Goal: Transaction & Acquisition: Purchase product/service

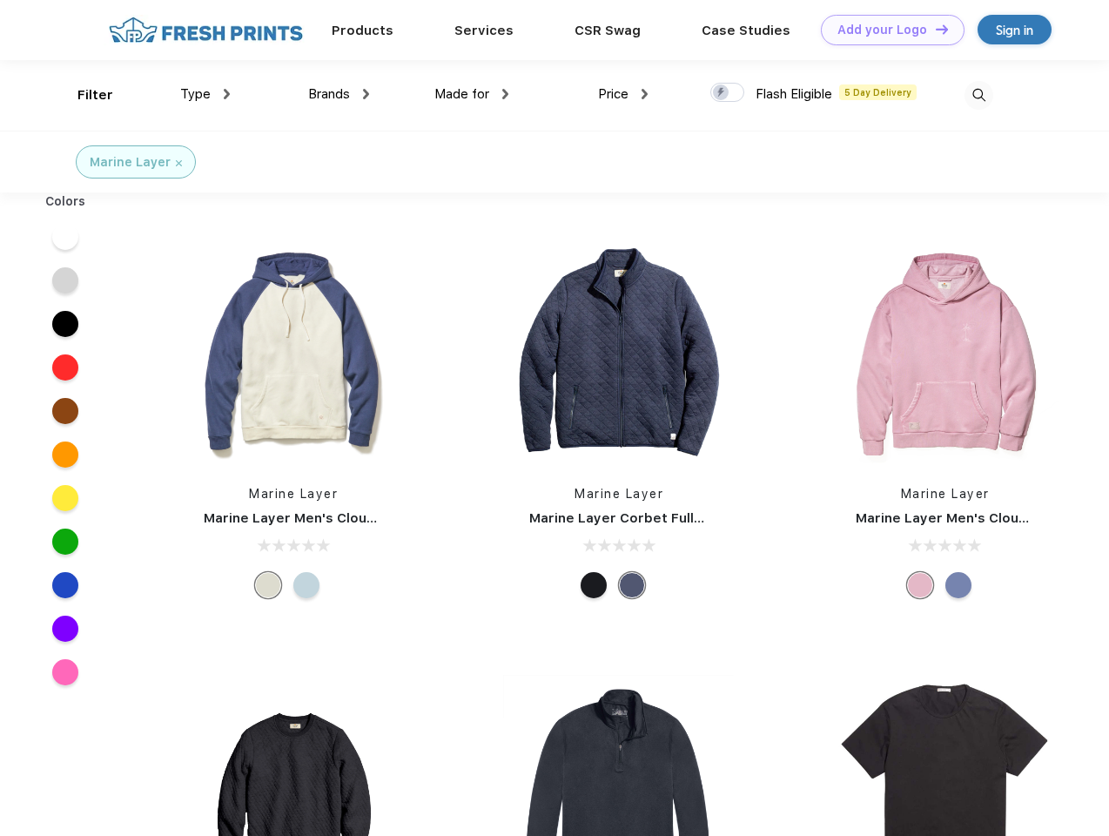
scroll to position [1, 0]
click at [886, 30] on link "Add your Logo Design Tool" at bounding box center [893, 30] width 144 height 30
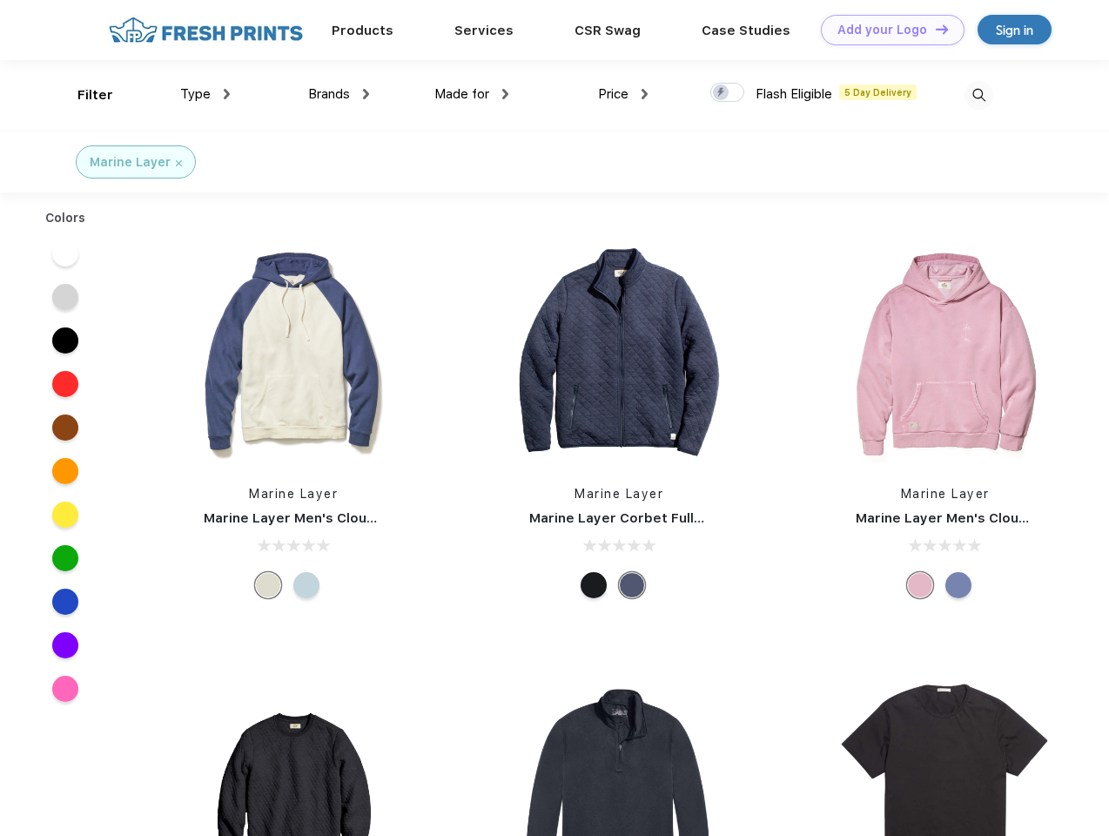
click at [0, 0] on div "Design Tool" at bounding box center [0, 0] width 0 height 0
click at [934, 29] on link "Add your Logo Design Tool" at bounding box center [893, 30] width 144 height 30
click at [84, 95] on div "Filter" at bounding box center [95, 95] width 36 height 20
click at [205, 94] on span "Type" at bounding box center [195, 94] width 30 height 16
click at [339, 94] on span "Brands" at bounding box center [329, 94] width 42 height 16
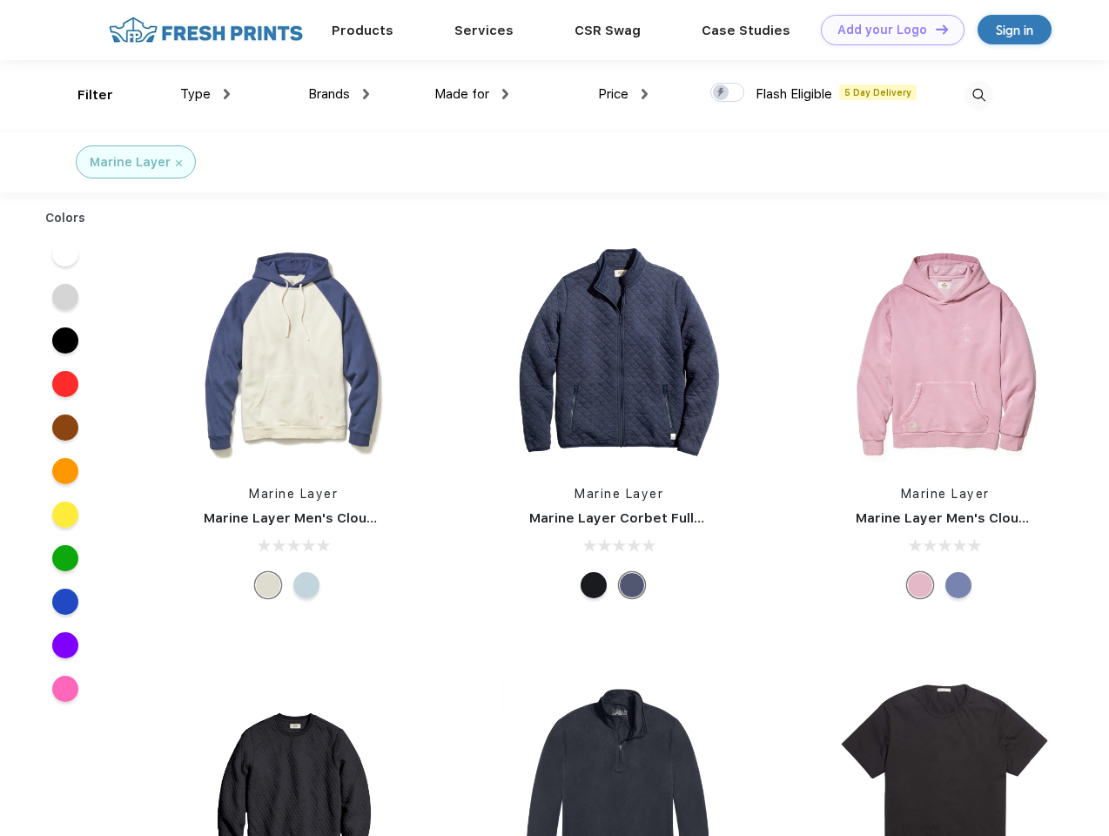
click at [472, 94] on span "Made for" at bounding box center [461, 94] width 55 height 16
click at [623, 94] on span "Price" at bounding box center [613, 94] width 30 height 16
click at [728, 93] on div at bounding box center [728, 92] width 34 height 19
click at [722, 93] on input "checkbox" at bounding box center [716, 87] width 11 height 11
checkbox input "true"
